Goal: Task Accomplishment & Management: Manage account settings

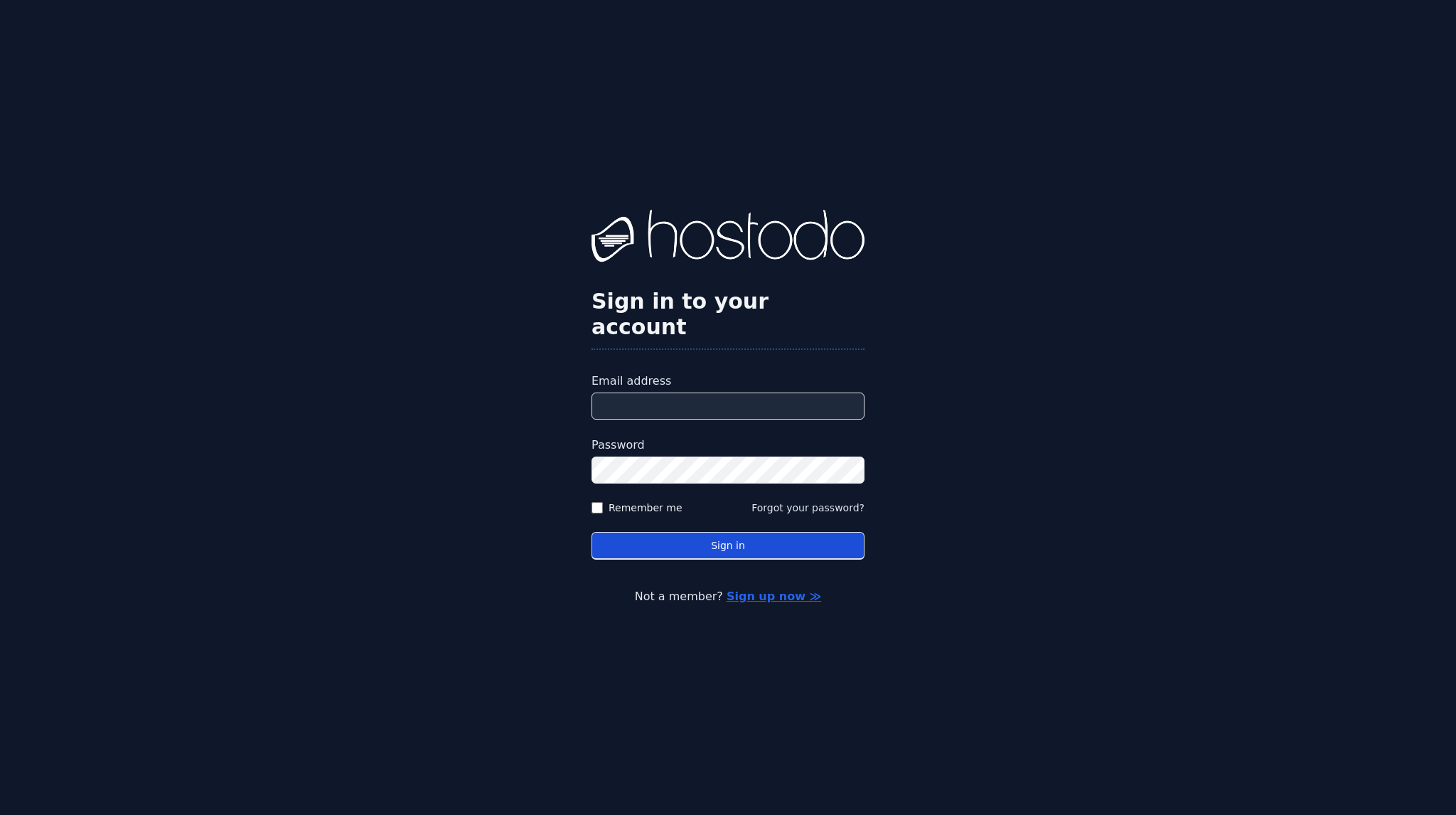
type input "**********"
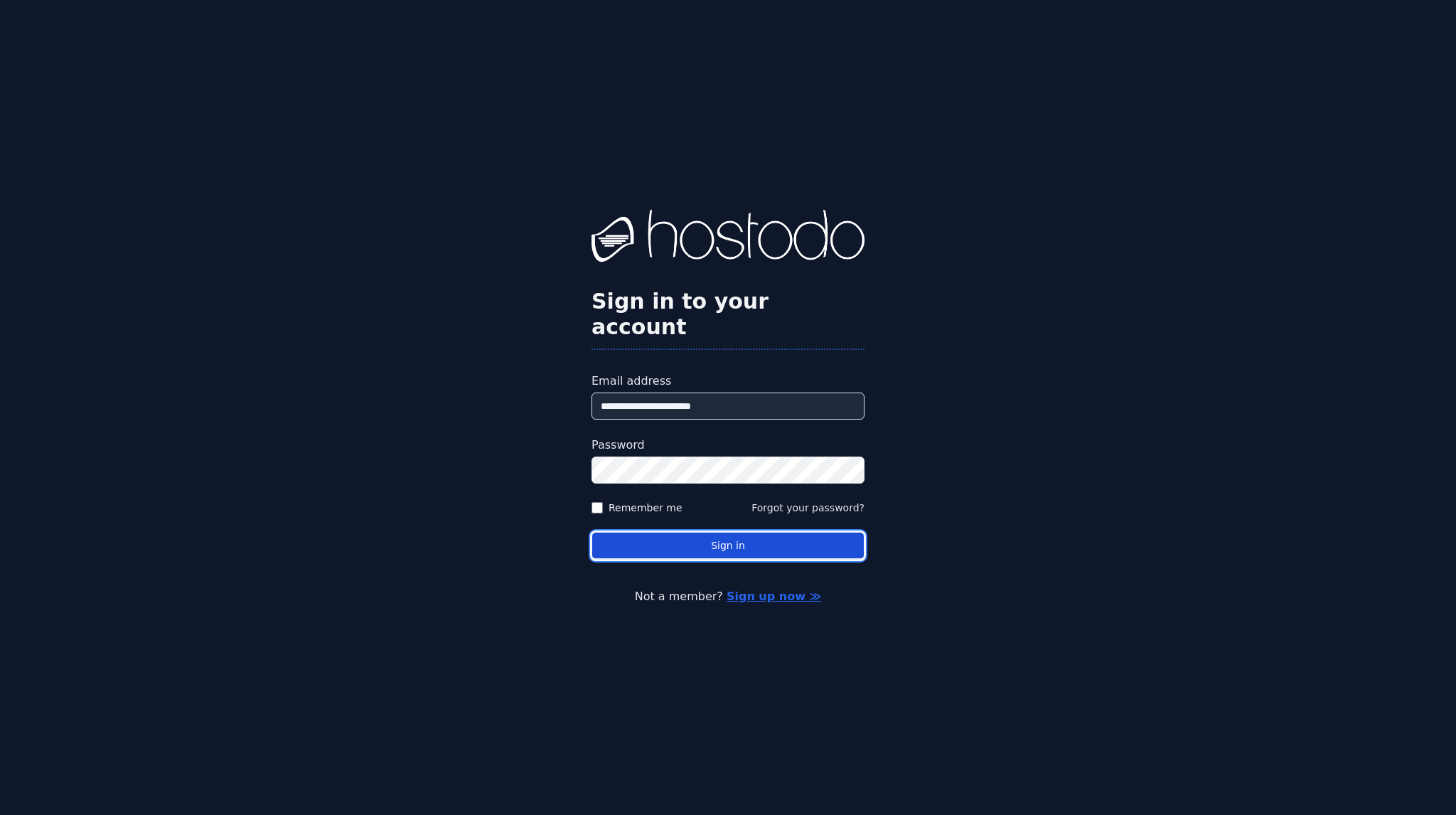
click at [748, 541] on button "Sign in" at bounding box center [728, 545] width 273 height 28
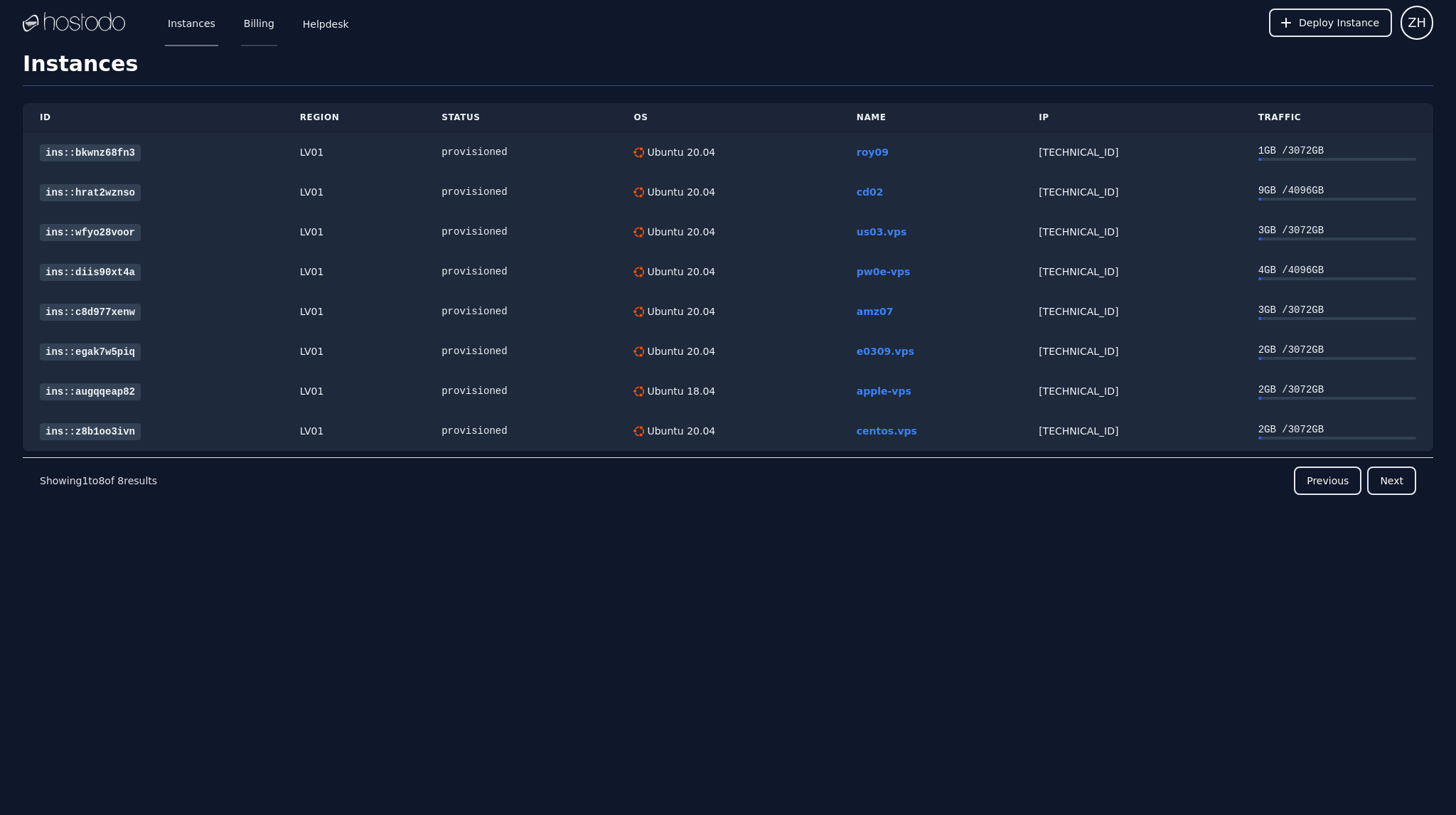
click at [245, 25] on link "Billing" at bounding box center [259, 22] width 37 height 47
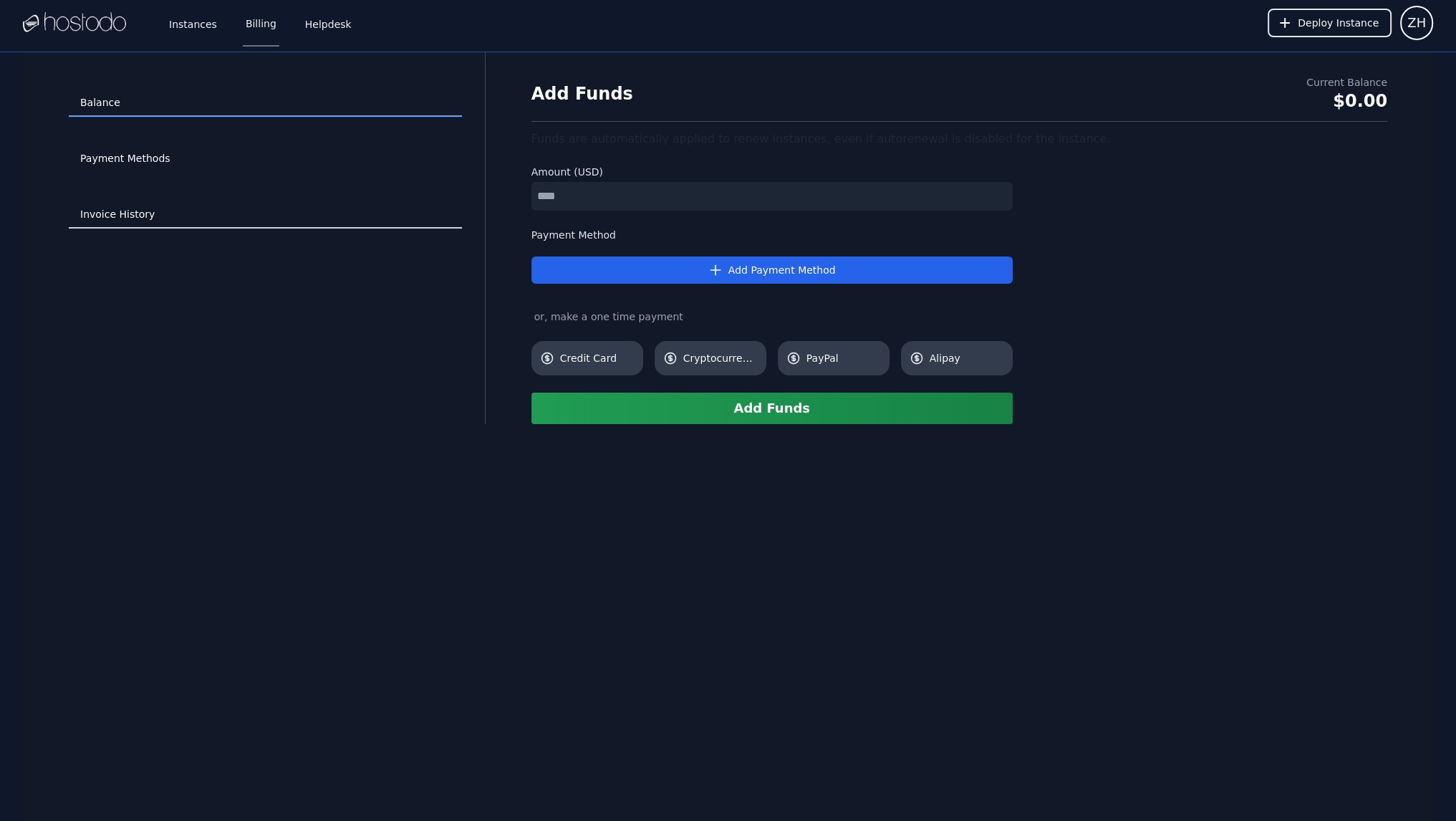
click at [127, 212] on link "Invoice History" at bounding box center [265, 215] width 393 height 27
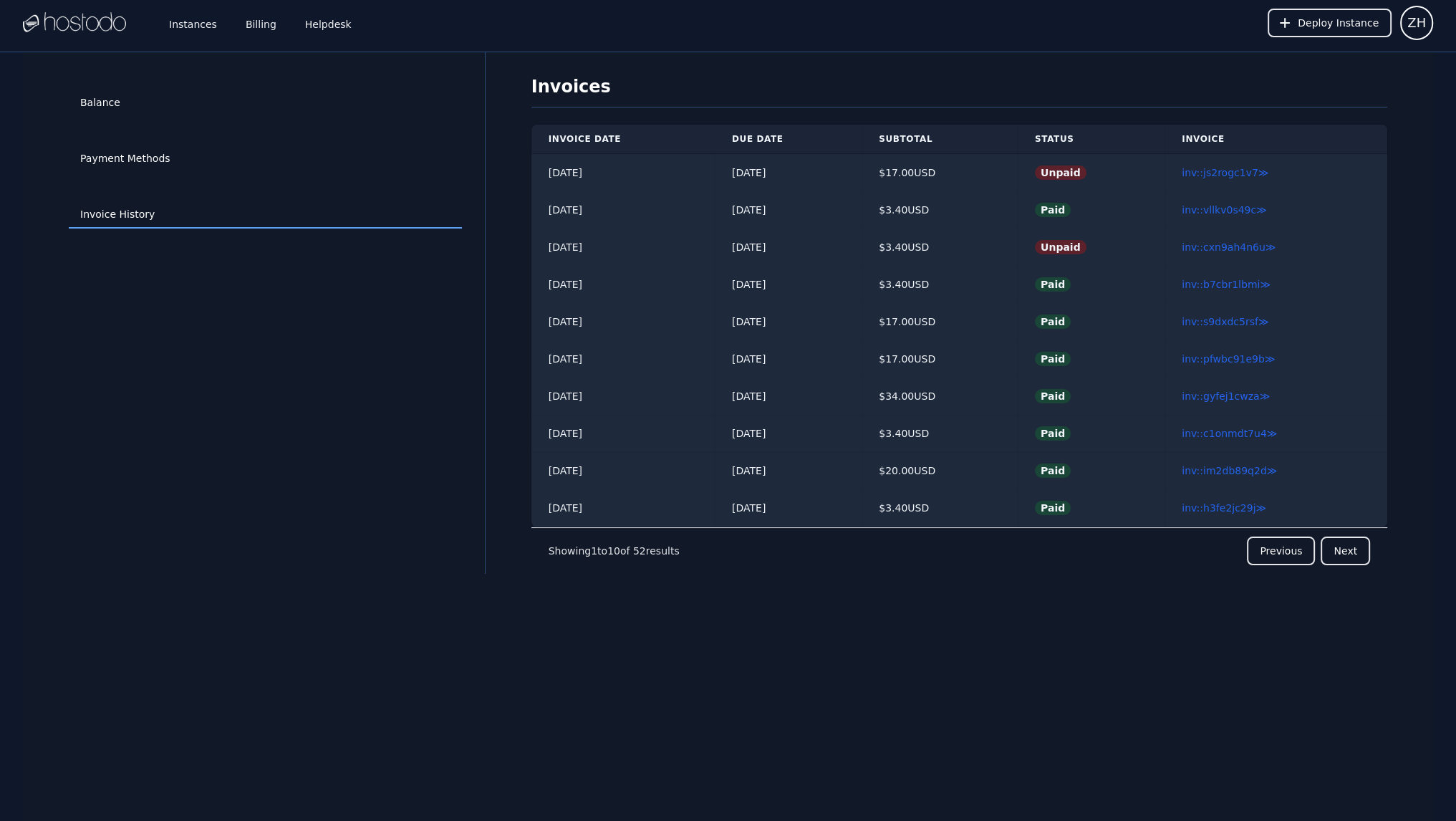
drag, startPoint x: 887, startPoint y: 69, endPoint x: 828, endPoint y: 53, distance: 61.1
click at [828, 53] on div "Balance Payment Methods Invoice History Invoices Invoice Date Due Date Subtotal…" at bounding box center [728, 463] width 1456 height 822
